Goal: Browse casually: Explore the website without a specific task or goal

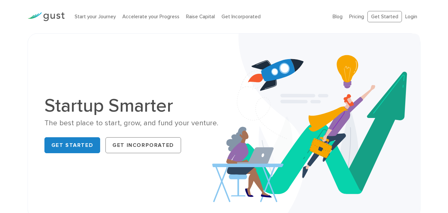
click at [353, 54] on img at bounding box center [316, 125] width 208 height 185
